Goal: Contribute content: Add original content to the website for others to see

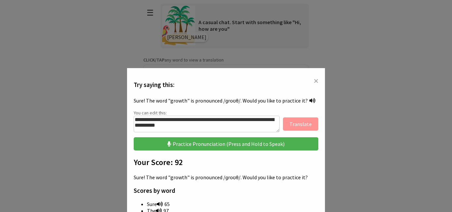
scroll to position [43, 0]
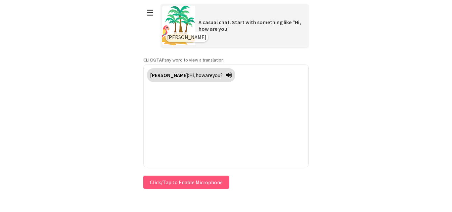
click at [136, 186] on html "**********" at bounding box center [226, 106] width 452 height 212
click at [156, 184] on button "Click/Tap to Enable Microphone" at bounding box center [186, 182] width 86 height 13
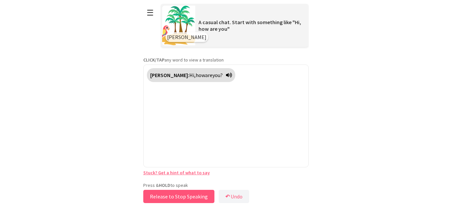
click at [166, 198] on button "Release to Stop Speaking" at bounding box center [178, 196] width 71 height 13
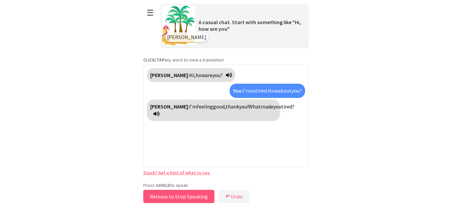
click at [166, 198] on button "Release to Stop Speaking" at bounding box center [178, 196] width 71 height 13
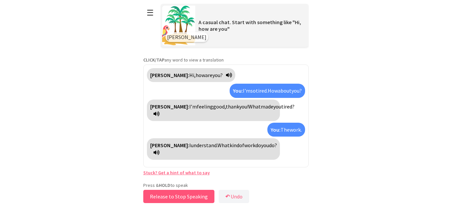
click at [166, 198] on button "Release to Stop Speaking" at bounding box center [178, 196] width 71 height 13
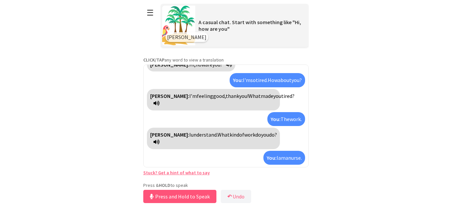
scroll to position [26, 0]
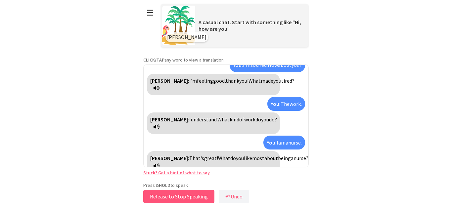
click at [166, 198] on button "Release to Stop Speaking" at bounding box center [178, 196] width 71 height 13
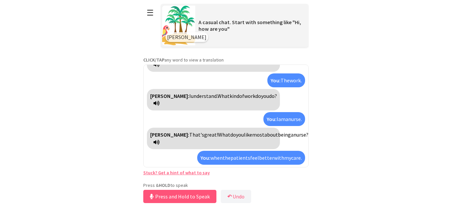
scroll to position [65, 0]
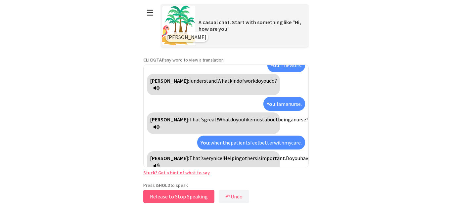
click at [166, 198] on button "Release to Stop Speaking" at bounding box center [178, 196] width 71 height 13
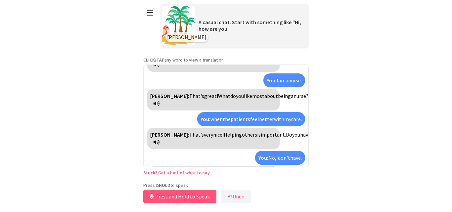
scroll to position [103, 0]
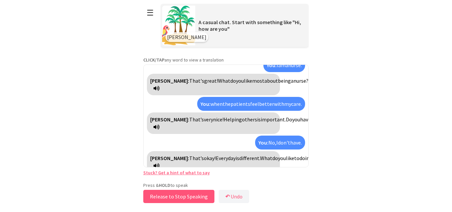
click at [166, 198] on button "Release to Stop Speaking" at bounding box center [178, 196] width 71 height 13
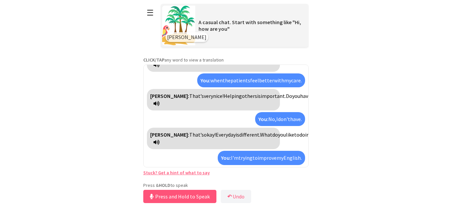
scroll to position [149, 0]
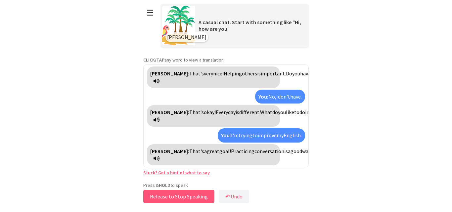
click at [166, 198] on button "Release to Stop Speaking" at bounding box center [178, 196] width 71 height 13
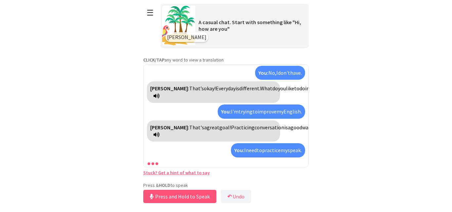
scroll to position [203, 0]
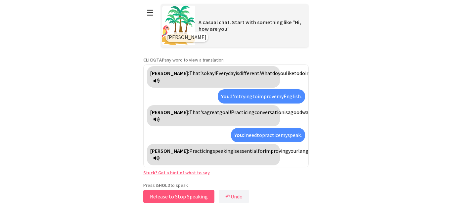
click at [166, 198] on button "Release to Stop Speaking" at bounding box center [178, 196] width 71 height 13
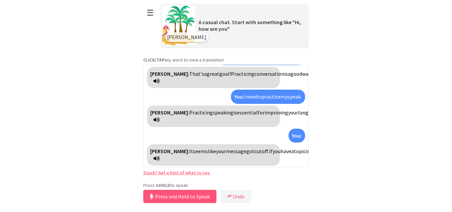
scroll to position [249, 0]
click at [166, 198] on button "Release to Stop Speaking" at bounding box center [178, 196] width 71 height 13
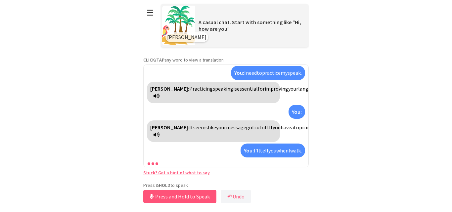
scroll to position [303, 0]
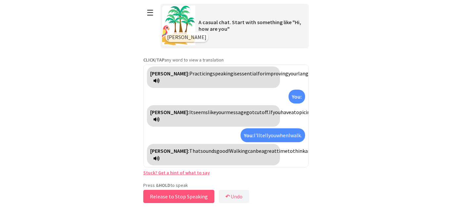
click at [166, 198] on button "Release to Stop Speaking" at bounding box center [178, 196] width 71 height 13
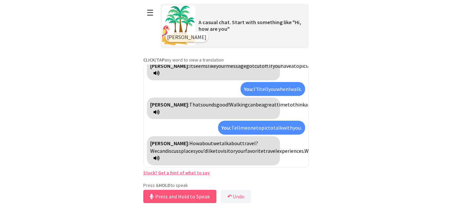
scroll to position [349, 0]
click at [166, 198] on button "Release to Stop Speaking" at bounding box center [178, 196] width 71 height 13
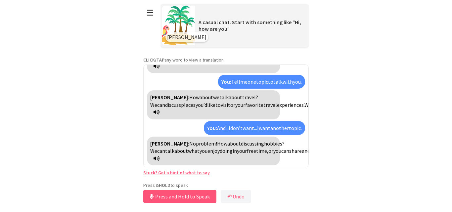
scroll to position [402, 0]
click at [166, 198] on button "Release to Stop Speaking" at bounding box center [178, 196] width 71 height 13
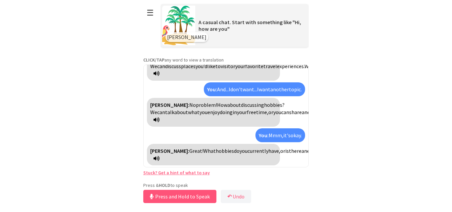
scroll to position [441, 0]
